Goal: Communication & Community: Participate in discussion

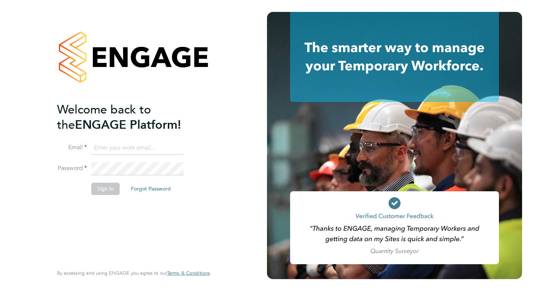
click at [138, 146] on input at bounding box center [137, 148] width 92 height 13
type input "clair.windsor@ncclondon.ac.uk"
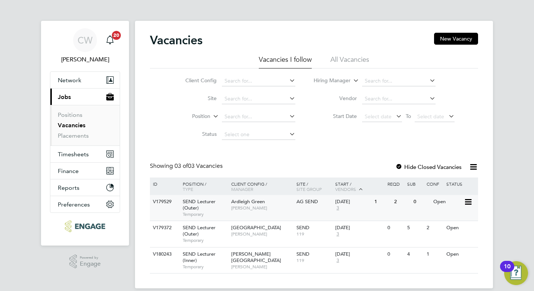
click at [266, 204] on div "Ardleigh Green Clair Windsor" at bounding box center [261, 204] width 65 height 19
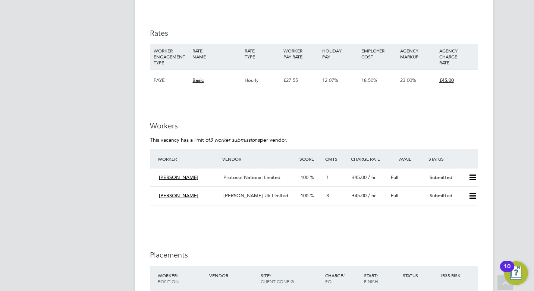
scroll to position [1267, 0]
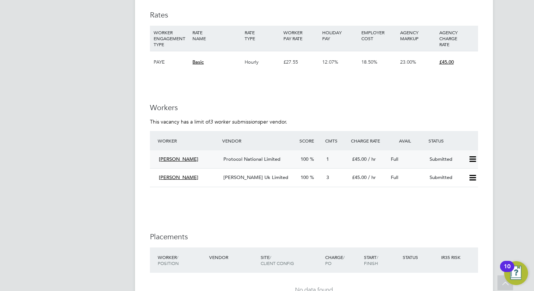
click at [253, 155] on div "Protocol National Limited" at bounding box center [258, 160] width 77 height 12
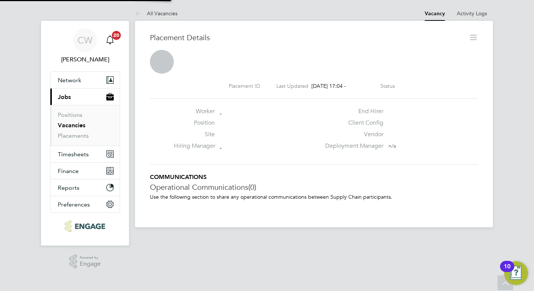
scroll to position [4, 4]
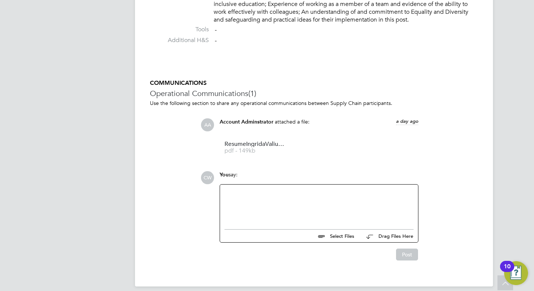
click at [283, 197] on div at bounding box center [318, 205] width 189 height 32
drag, startPoint x: 237, startPoint y: 192, endPoint x: 242, endPoint y: 202, distance: 10.8
click at [237, 192] on div "Goos evening," at bounding box center [318, 205] width 189 height 32
click at [265, 194] on div "Good evening," at bounding box center [318, 205] width 189 height 32
click at [340, 193] on div "Good evening, would it be possible to arrange an phone call interview" at bounding box center [318, 205] width 189 height 32
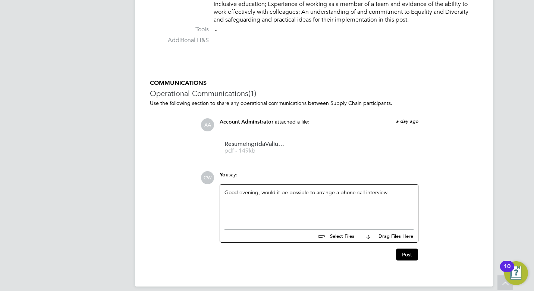
click at [392, 193] on div "Good evening, would it be possible to arrange a phone call interview" at bounding box center [318, 205] width 189 height 32
click at [300, 198] on div "Good evening, would it be possible to arrange a phone call interview with [PERS…" at bounding box center [318, 205] width 189 height 32
click at [243, 202] on div "Good evening, would it be possible to arrange a phone call interview with [PERS…" at bounding box center [318, 205] width 189 height 32
click at [287, 200] on div "Good evening, would it be possible to arrange a phone call interview with [PERS…" at bounding box center [318, 205] width 189 height 32
click at [264, 202] on div "Good evening, would it be possible to arrange a phone call interview with [PERS…" at bounding box center [318, 205] width 189 height 32
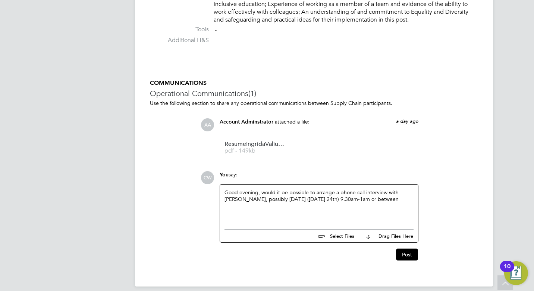
click at [353, 200] on div "Good evening, would it be possible to arrange a phone call interview with [PERS…" at bounding box center [318, 205] width 189 height 32
click at [394, 198] on div "Good evening, would it be possible to arrange a phone call interview with [PERS…" at bounding box center [318, 205] width 189 height 32
click at [402, 254] on button "Post" at bounding box center [407, 255] width 22 height 12
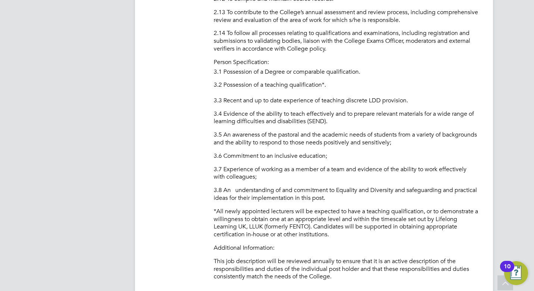
scroll to position [783, 0]
